Goal: Transaction & Acquisition: Book appointment/travel/reservation

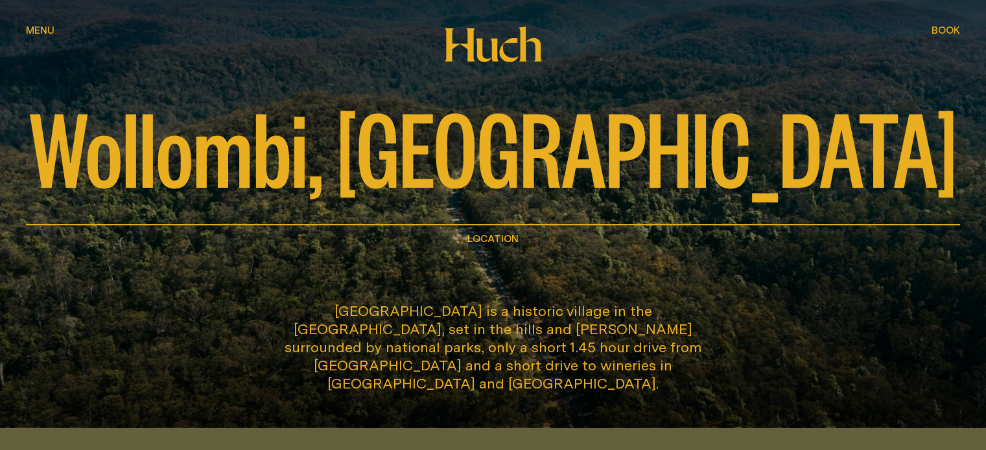
click at [946, 26] on span "Book" at bounding box center [945, 30] width 29 height 10
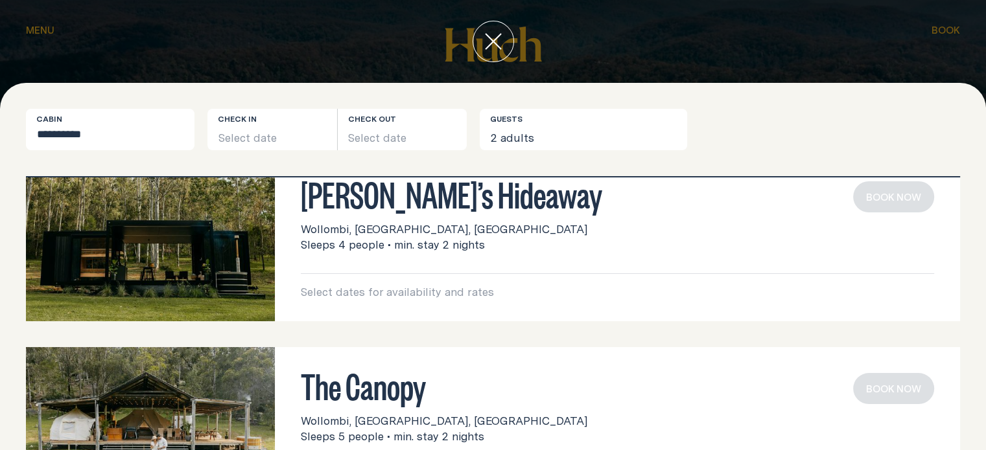
scroll to position [47, 0]
click at [259, 127] on button "Select date" at bounding box center [272, 129] width 130 height 41
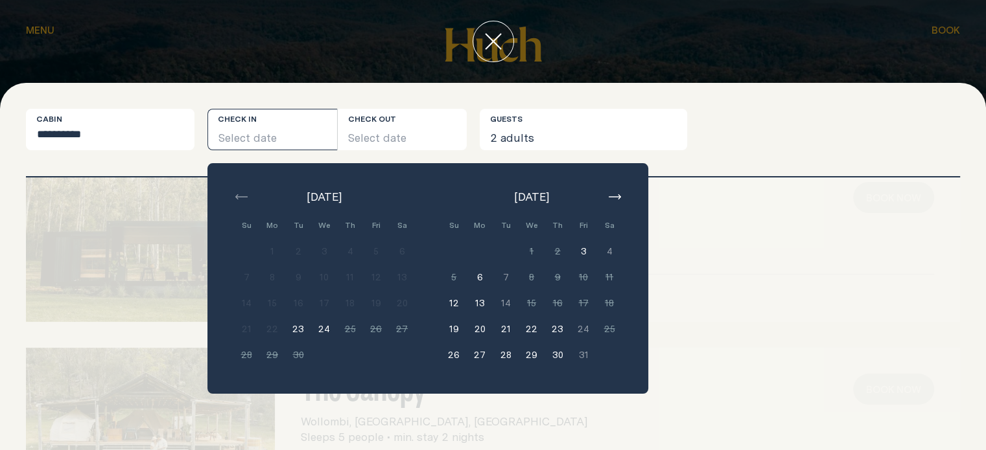
click at [619, 196] on icon "button" at bounding box center [615, 196] width 12 height 5
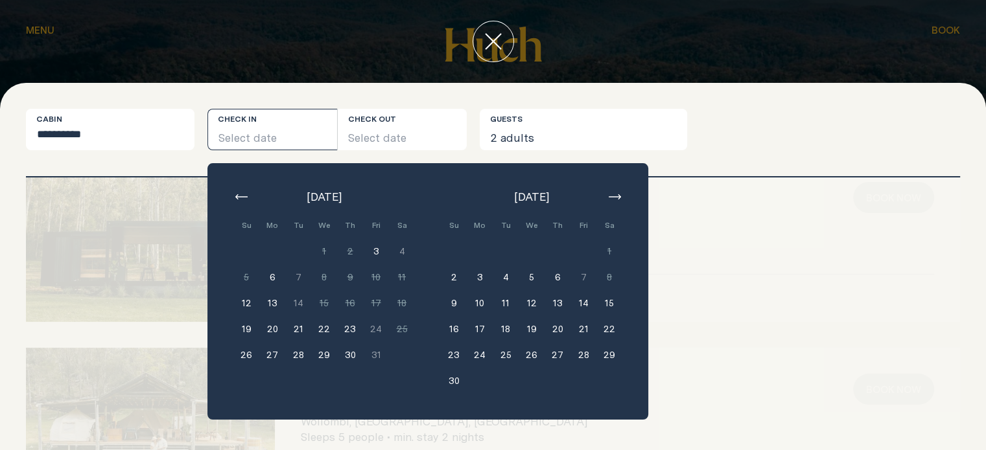
click at [614, 193] on button "button" at bounding box center [615, 197] width 16 height 16
click at [611, 247] on button "6" at bounding box center [609, 252] width 26 height 26
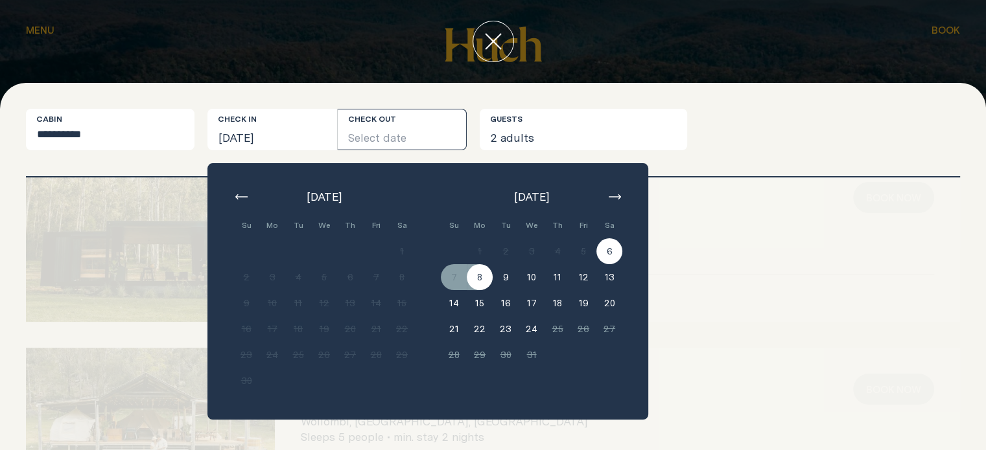
click at [484, 279] on button "8" at bounding box center [480, 277] width 26 height 26
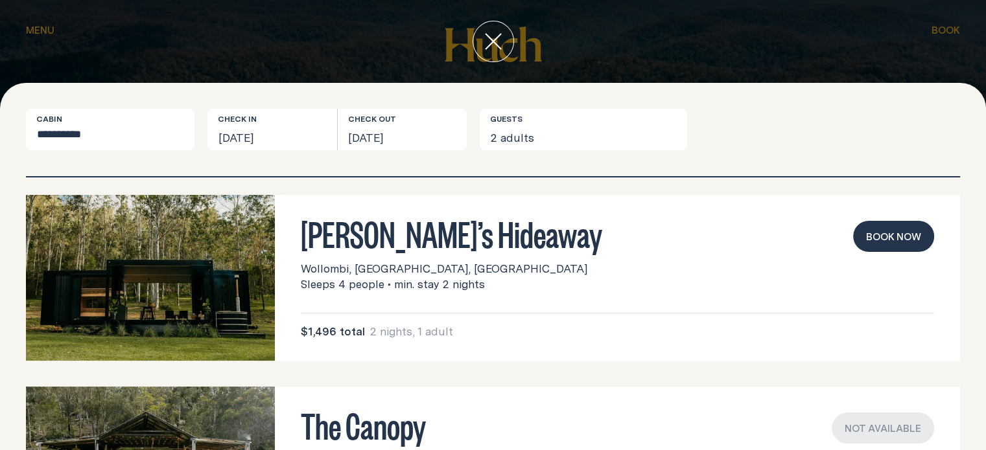
scroll to position [0, 0]
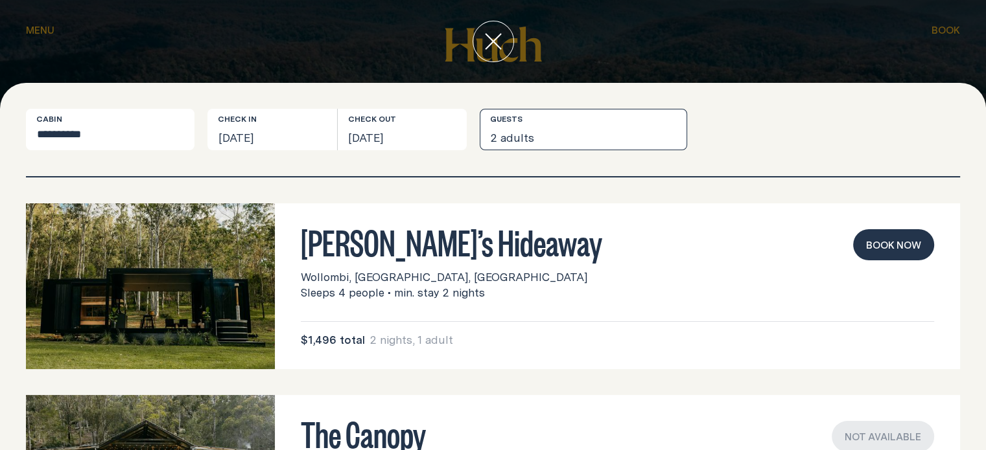
click at [534, 132] on button "2 adults" at bounding box center [583, 129] width 207 height 41
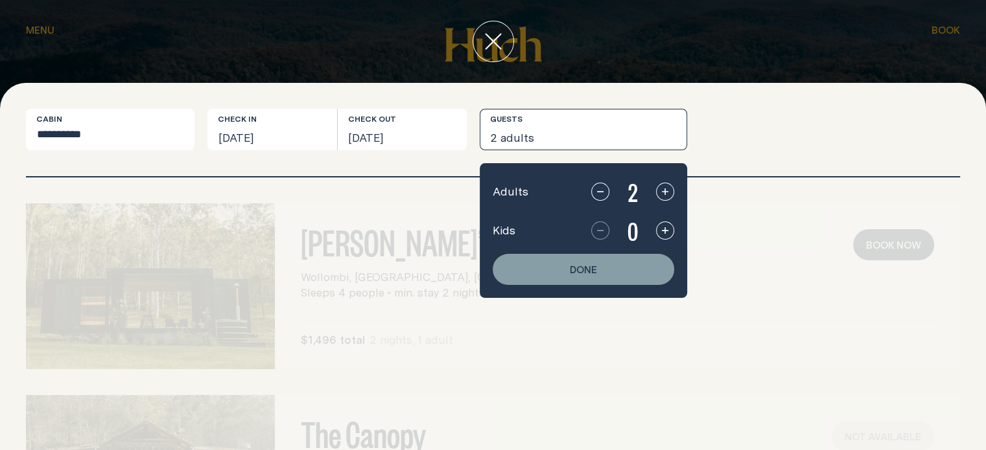
click at [606, 277] on button "Done" at bounding box center [583, 269] width 181 height 31
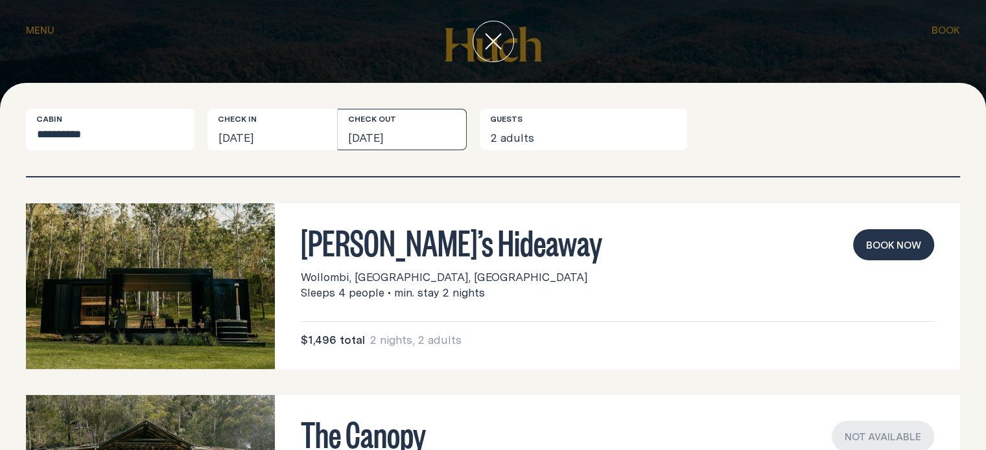
click at [399, 136] on button "[DATE]" at bounding box center [403, 129] width 130 height 41
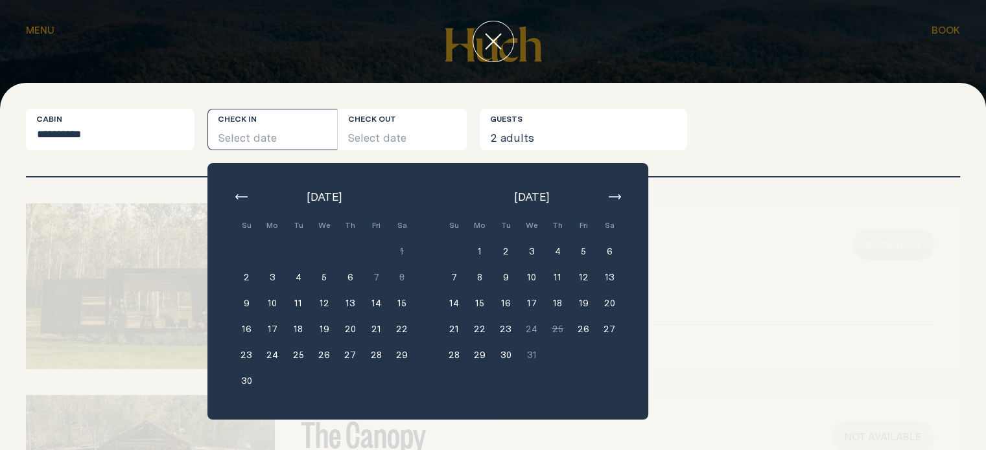
click at [584, 250] on button "5" at bounding box center [583, 252] width 26 height 26
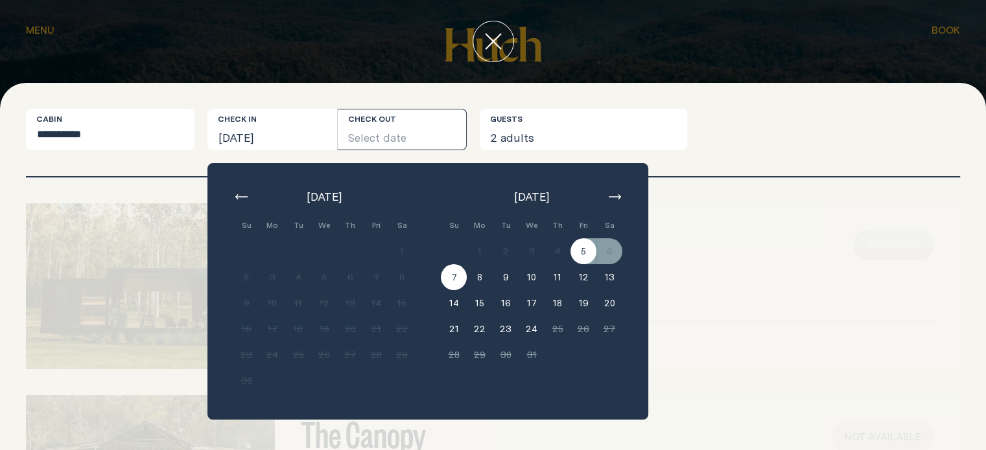
click at [458, 277] on button "7" at bounding box center [454, 277] width 26 height 26
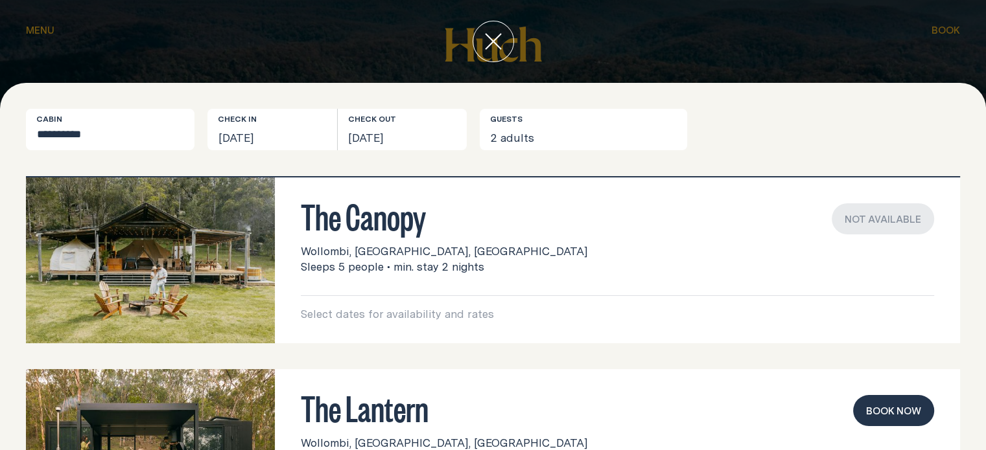
scroll to position [218, 0]
click at [198, 240] on img at bounding box center [150, 261] width 249 height 166
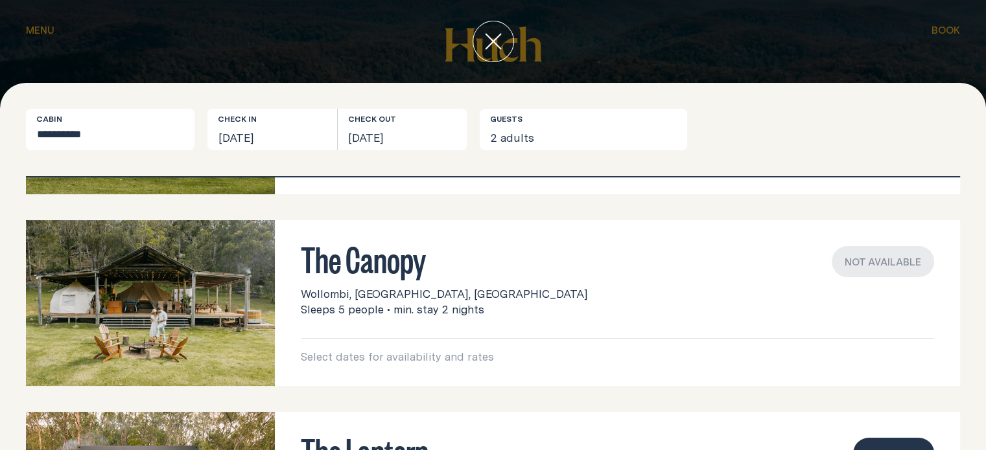
scroll to position [214, 0]
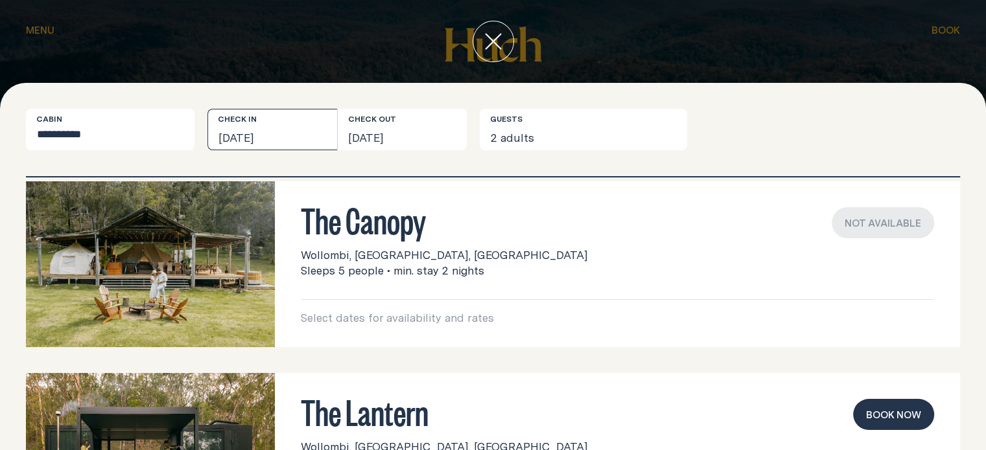
click at [294, 142] on button "[DATE]" at bounding box center [272, 129] width 130 height 41
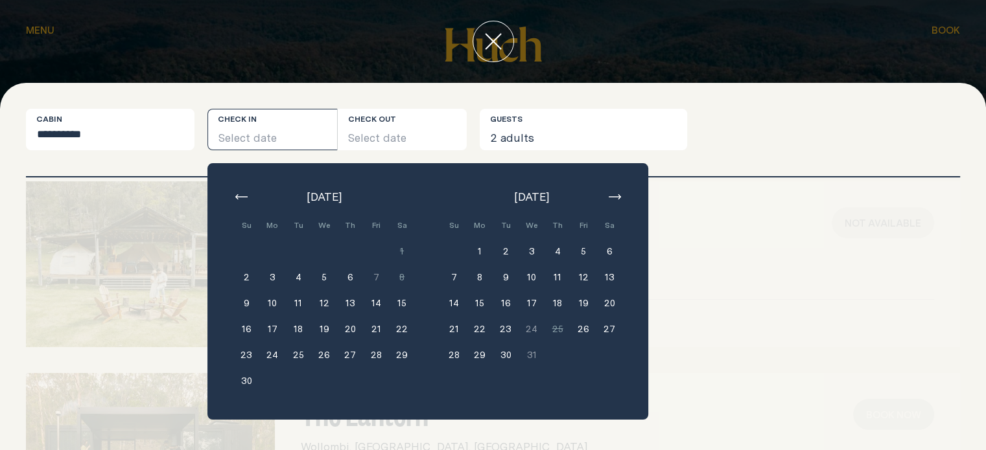
click at [270, 331] on button "17" at bounding box center [272, 329] width 26 height 26
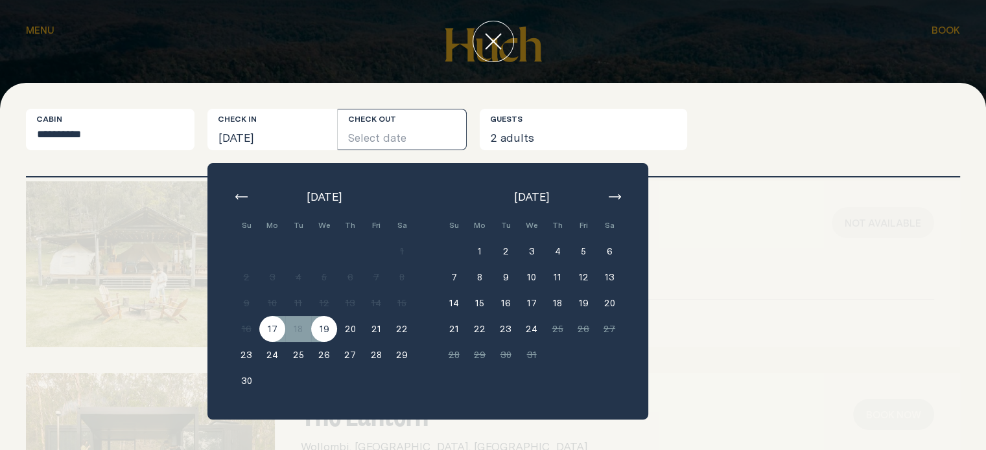
click at [330, 327] on button "19" at bounding box center [324, 329] width 26 height 26
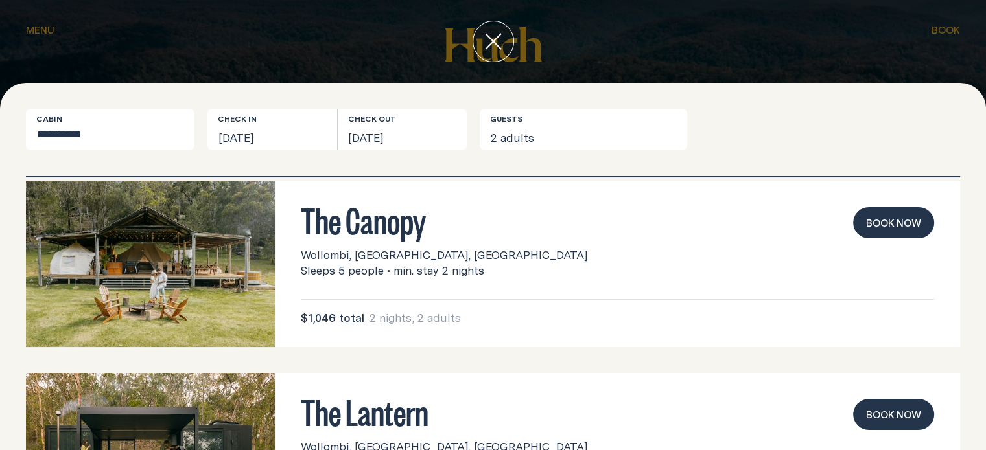
click at [887, 221] on button "Book now" at bounding box center [893, 222] width 81 height 31
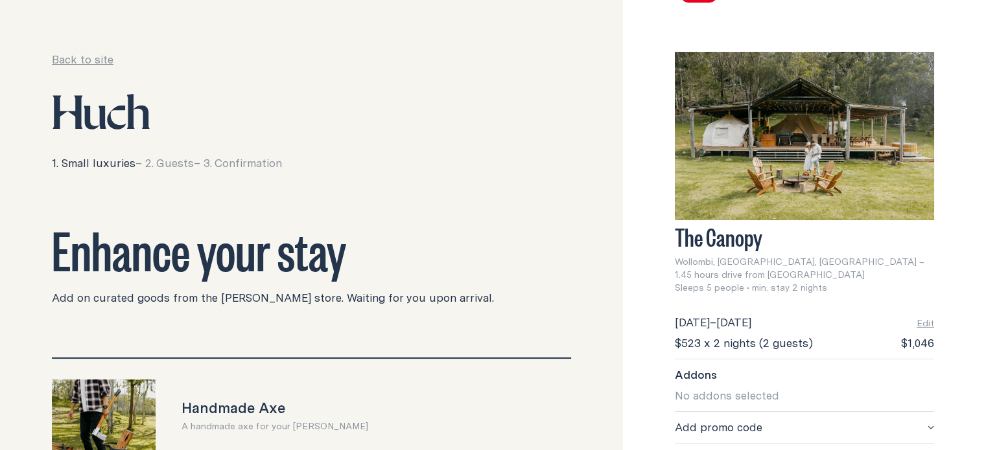
click at [780, 159] on img at bounding box center [804, 136] width 259 height 169
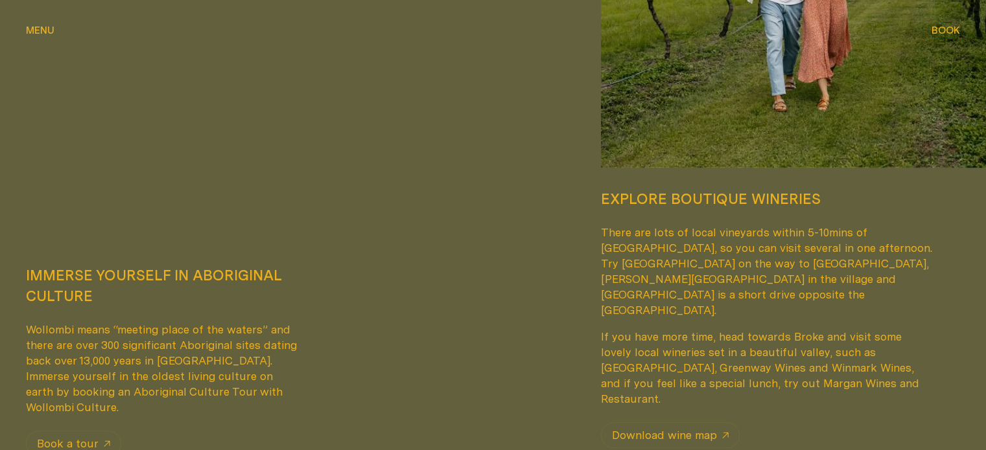
scroll to position [1029, 0]
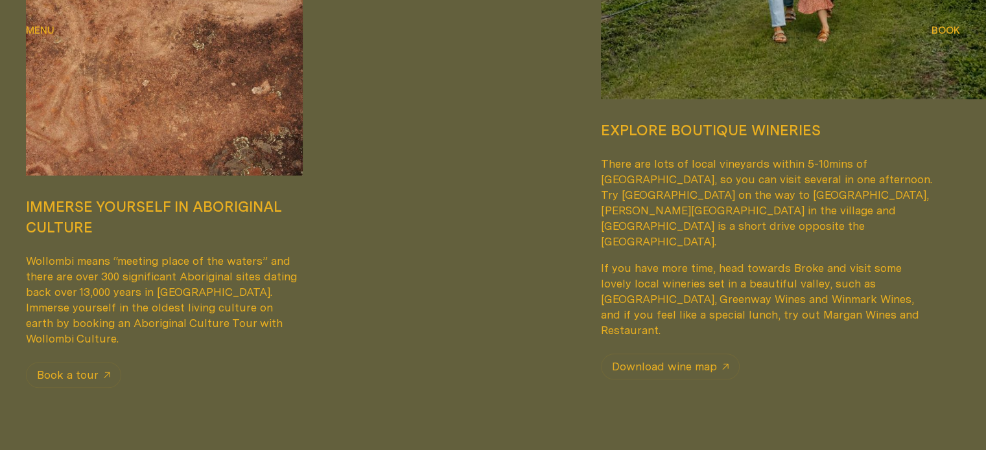
click at [955, 30] on span "Book" at bounding box center [945, 30] width 29 height 10
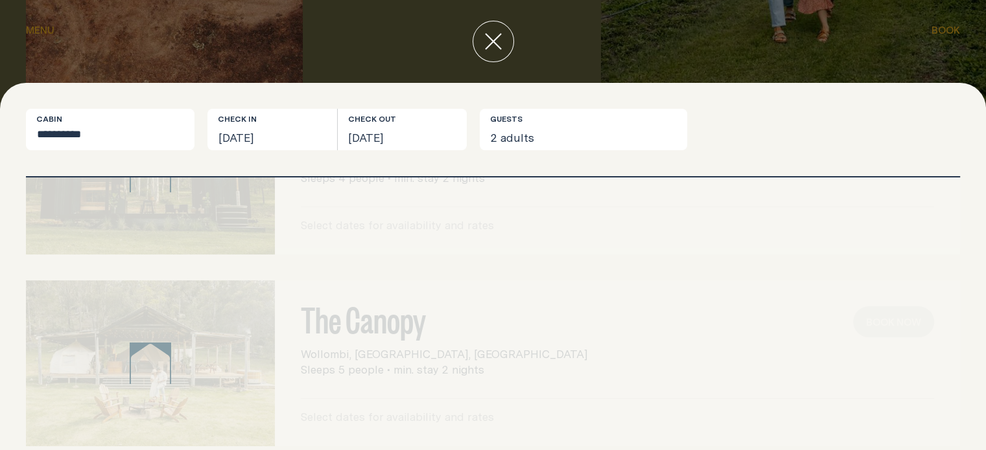
scroll to position [150, 0]
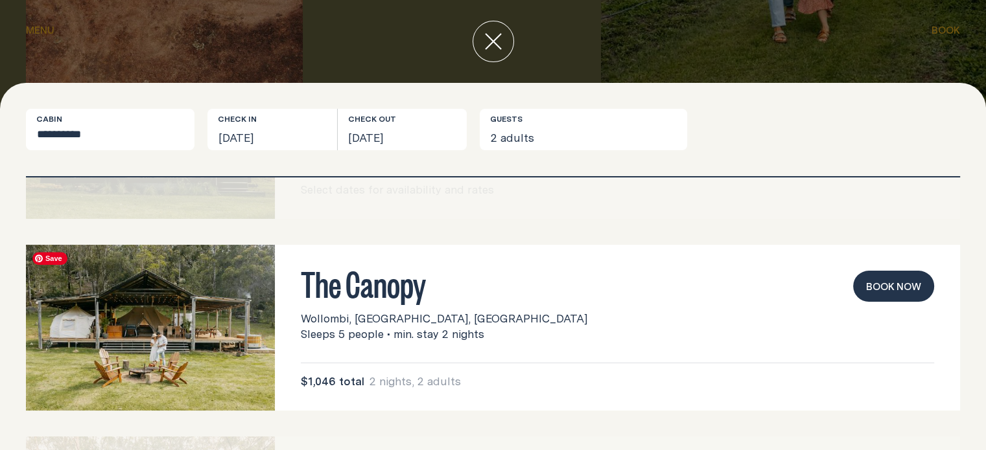
click at [151, 319] on img at bounding box center [150, 328] width 249 height 166
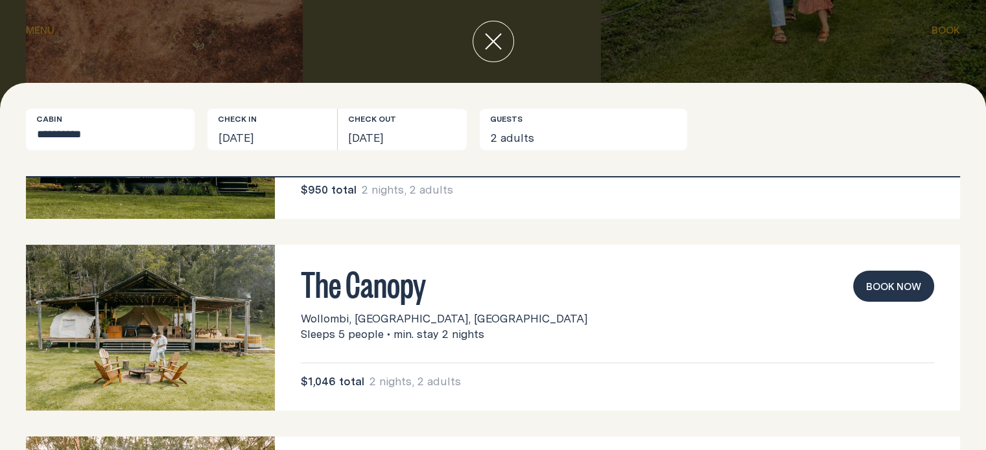
click at [350, 290] on h3 "The Canopy" at bounding box center [617, 283] width 633 height 25
click at [86, 336] on img at bounding box center [150, 328] width 249 height 166
click at [407, 287] on h3 "The Canopy" at bounding box center [617, 283] width 633 height 25
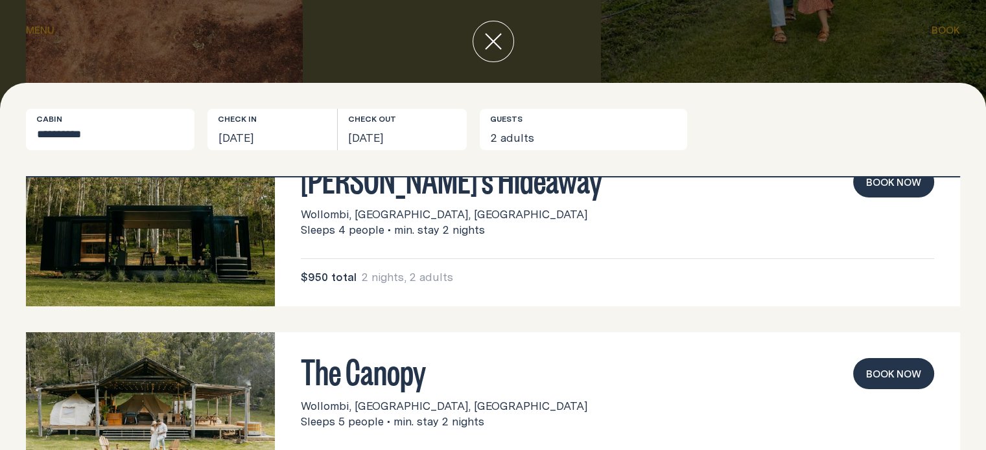
scroll to position [0, 0]
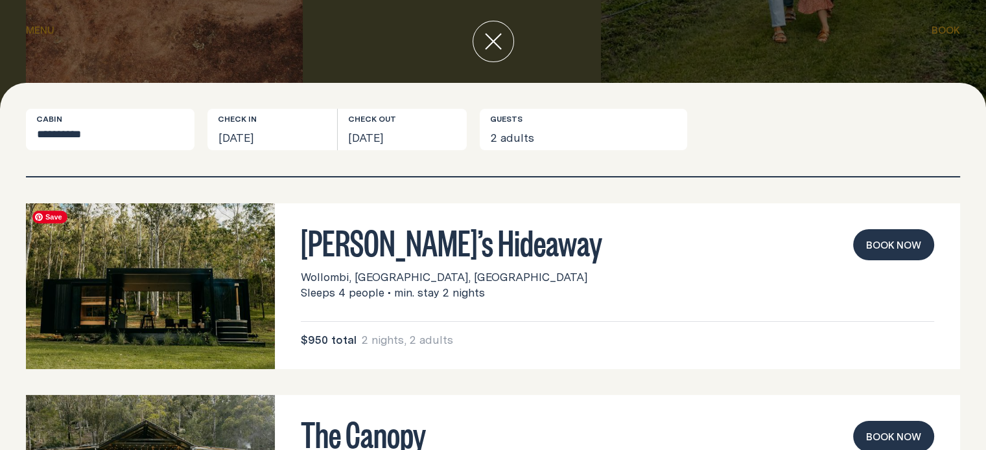
click at [194, 294] on img at bounding box center [150, 287] width 249 height 166
click at [392, 432] on h3 "The Canopy" at bounding box center [617, 433] width 633 height 25
